Goal: Information Seeking & Learning: Learn about a topic

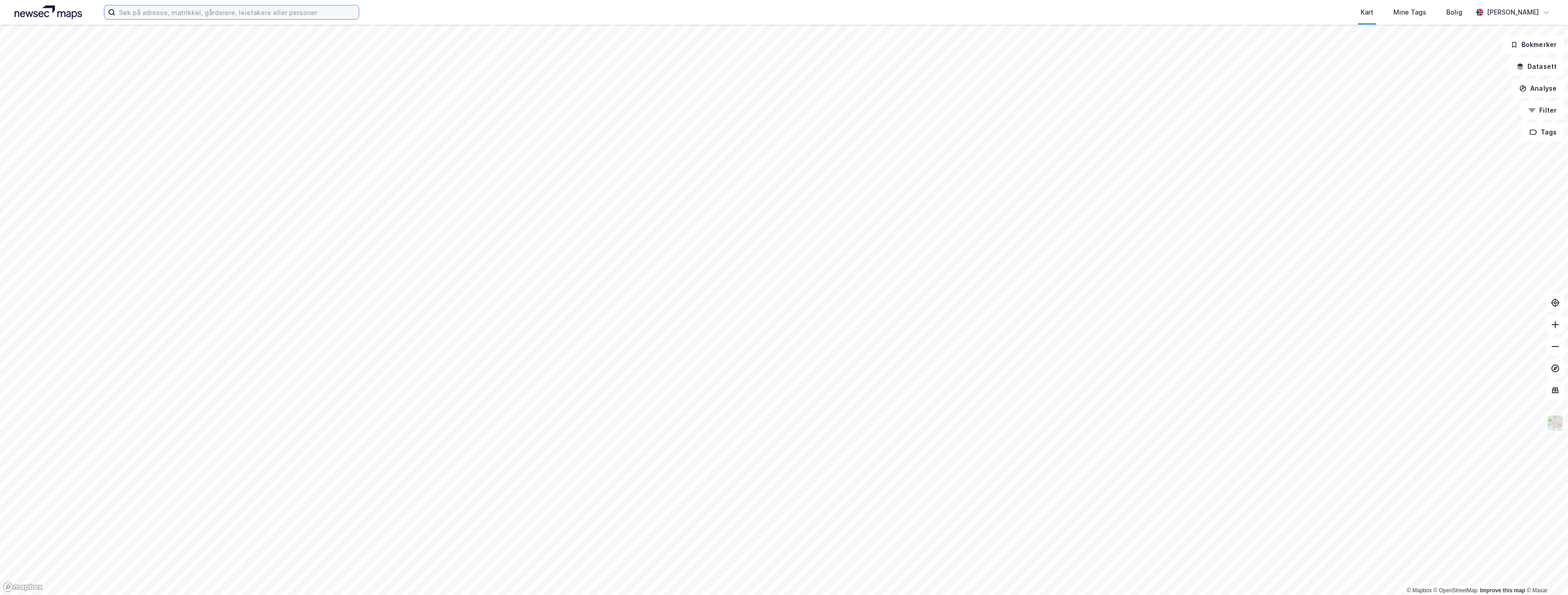
click at [309, 15] on input at bounding box center [237, 12] width 243 height 13
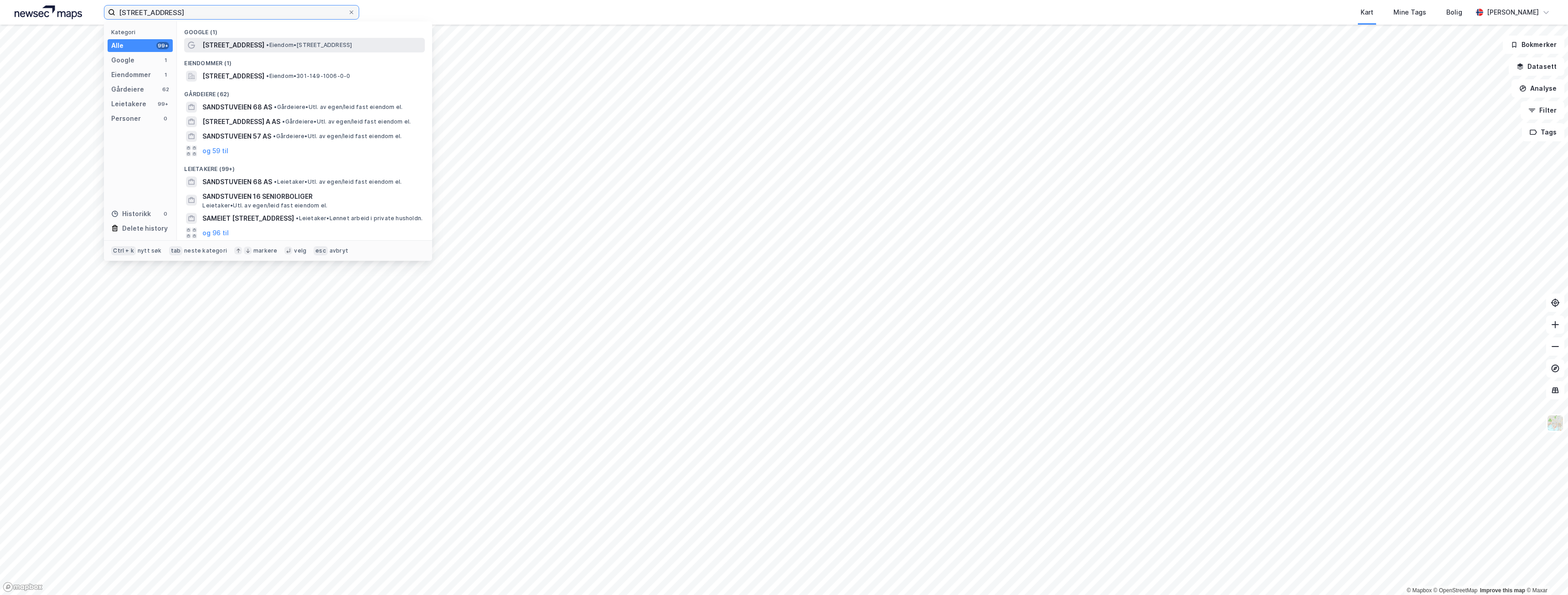
type input "[STREET_ADDRESS]"
click at [266, 41] on span "•" at bounding box center [267, 44] width 2 height 7
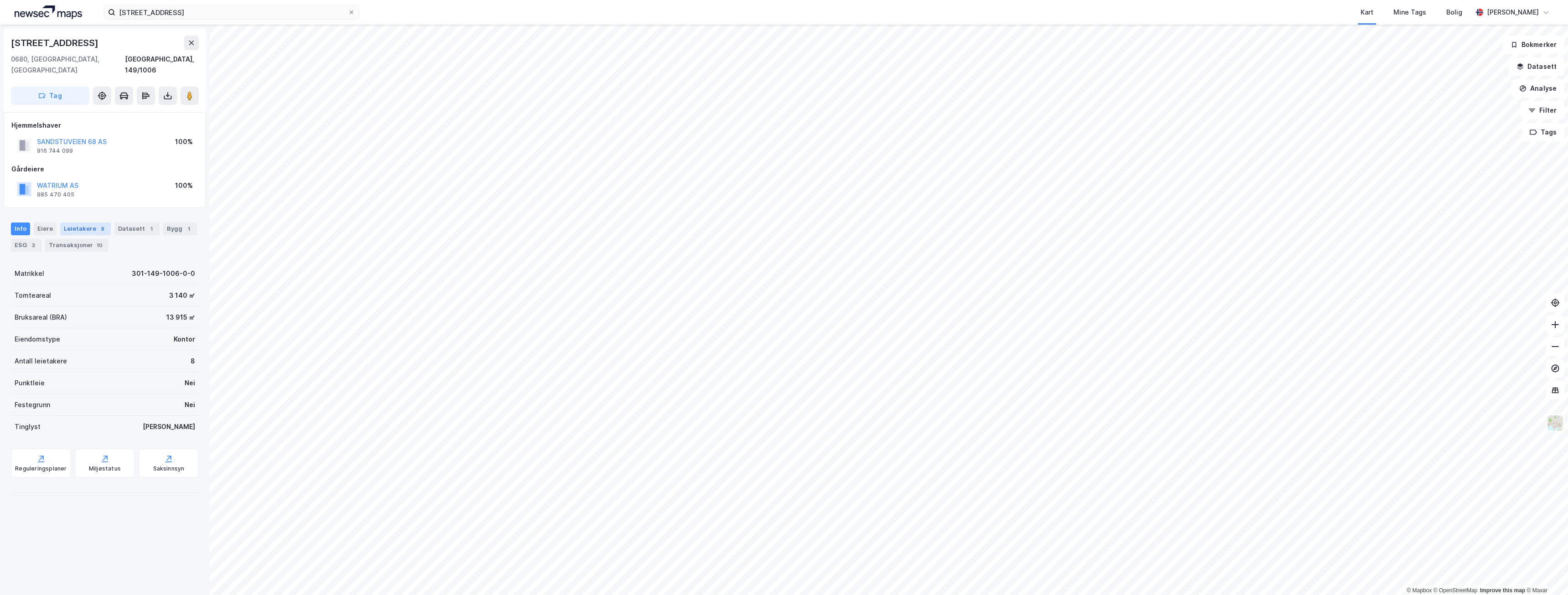
click at [91, 222] on div "Leietakere 8" at bounding box center [85, 228] width 51 height 13
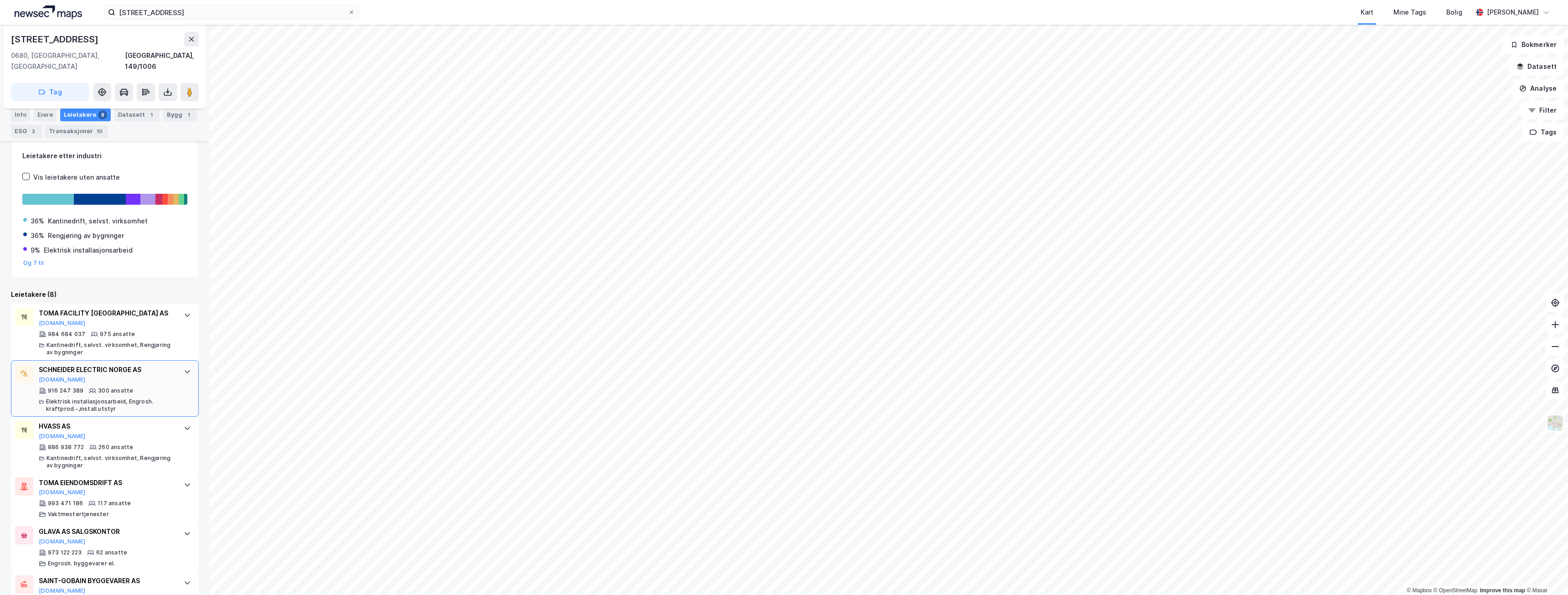
scroll to position [130, 0]
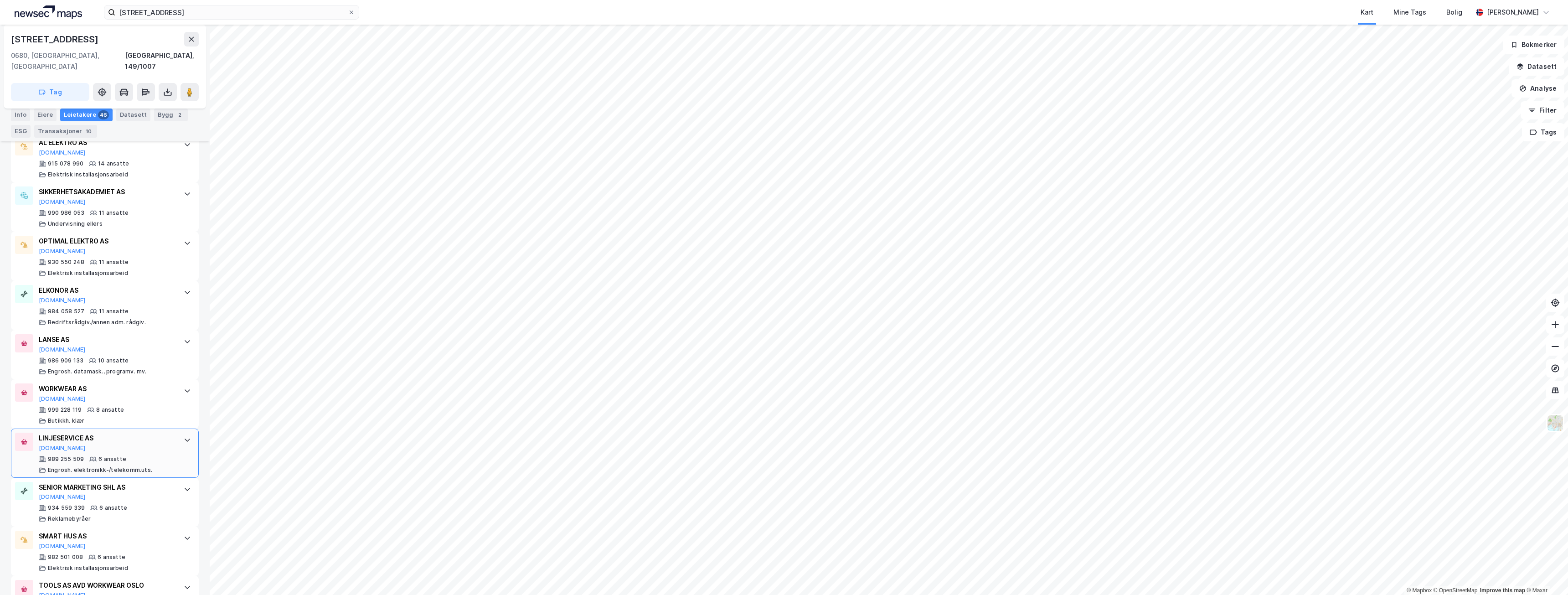
scroll to position [954, 0]
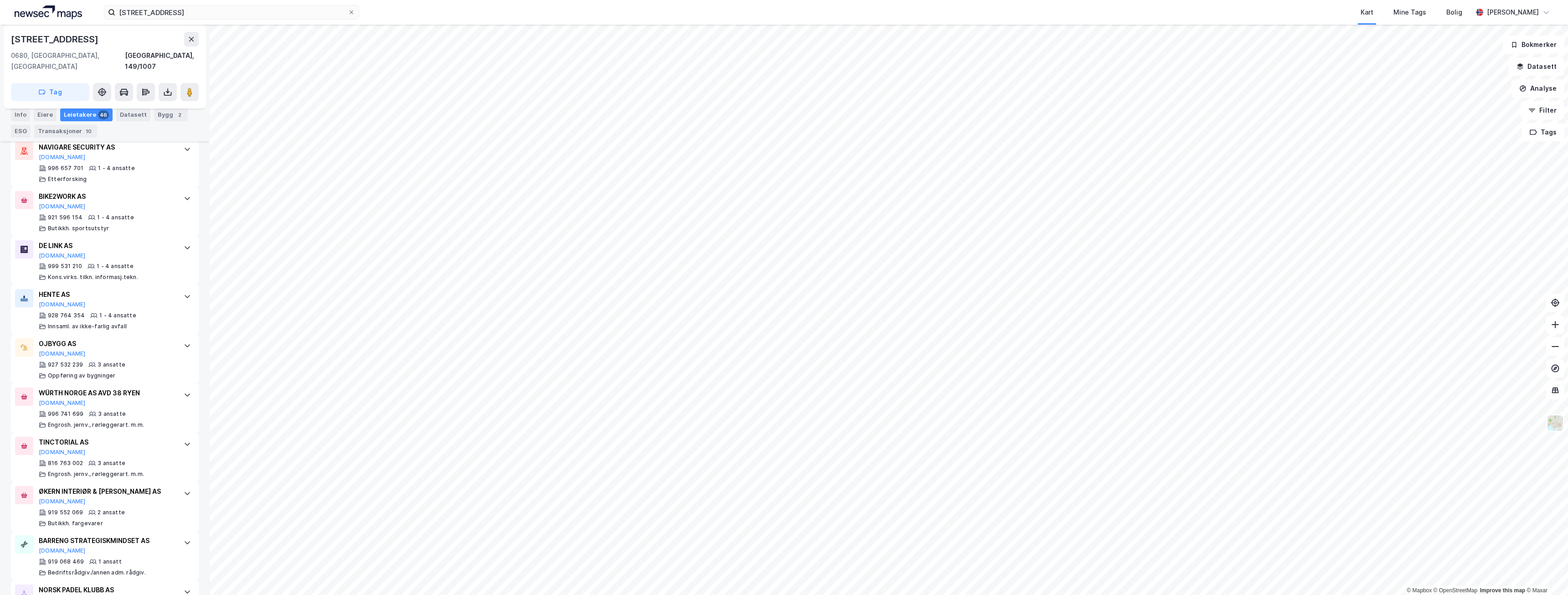
scroll to position [2138, 0]
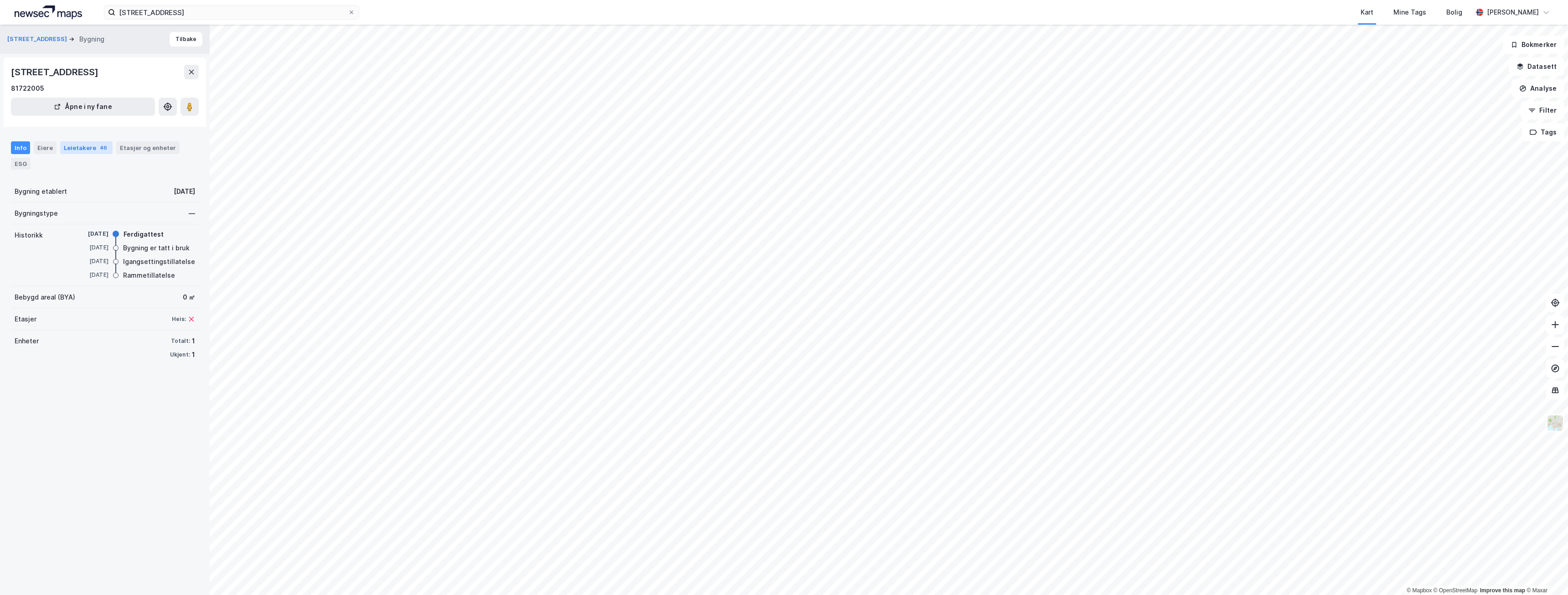
click at [85, 146] on div "Leietakere 46" at bounding box center [86, 147] width 52 height 13
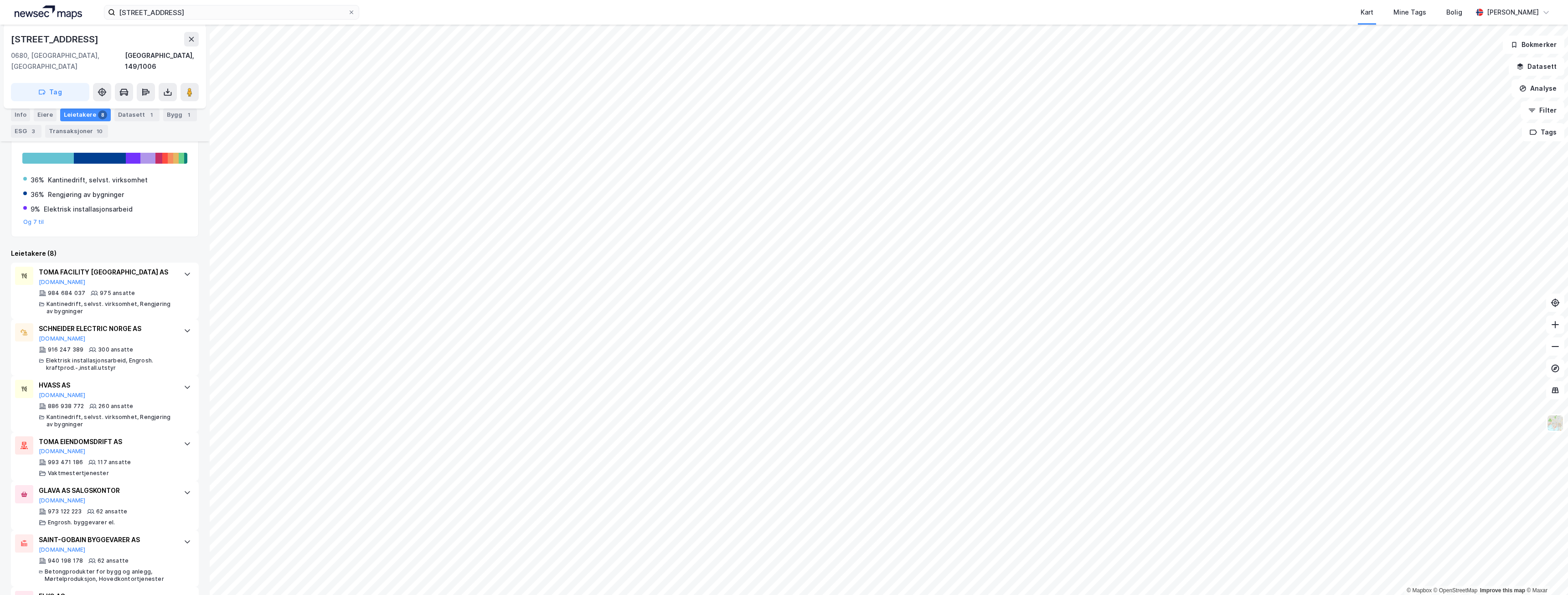
scroll to position [166, 0]
